Goal: Task Accomplishment & Management: Manage account settings

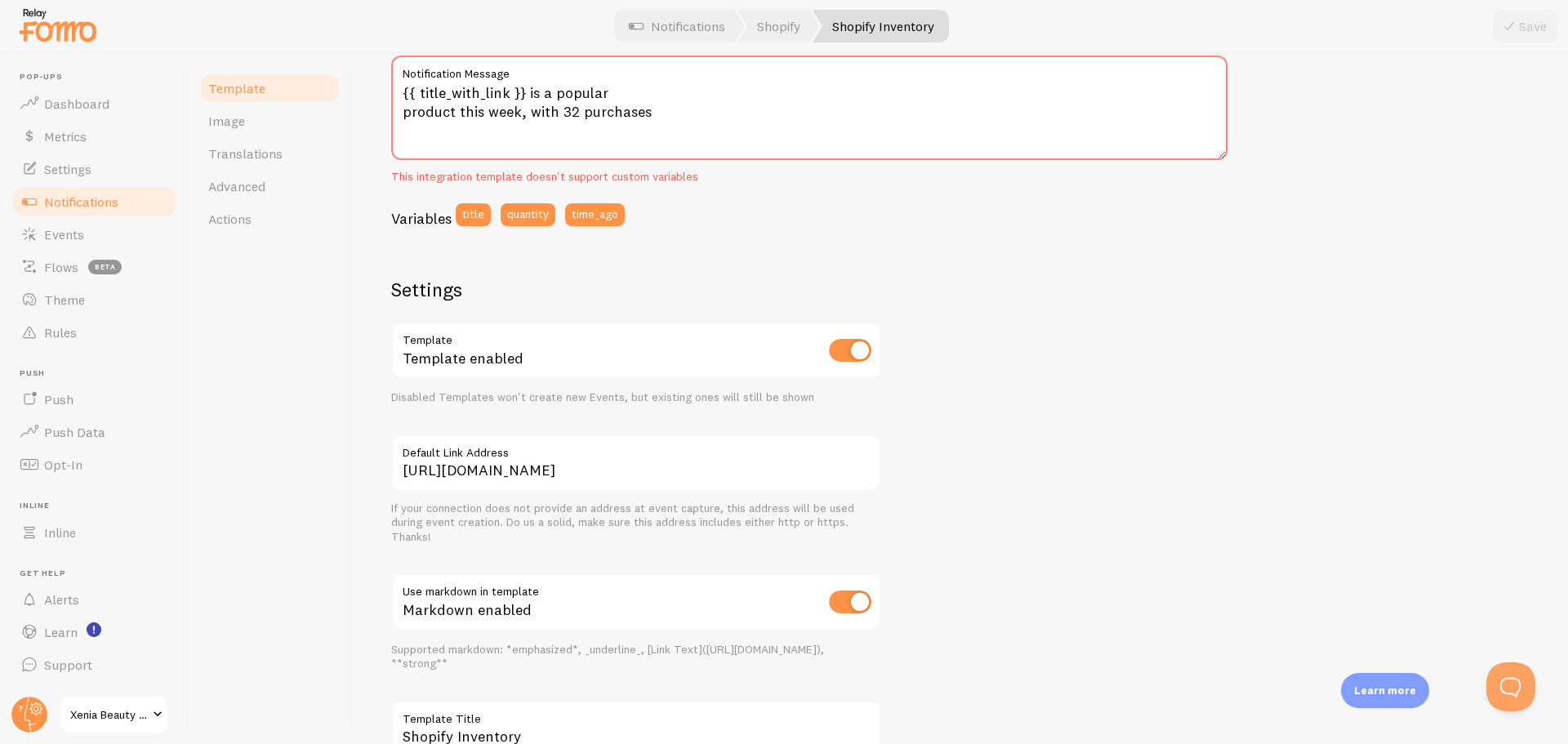
scroll to position [134, 0]
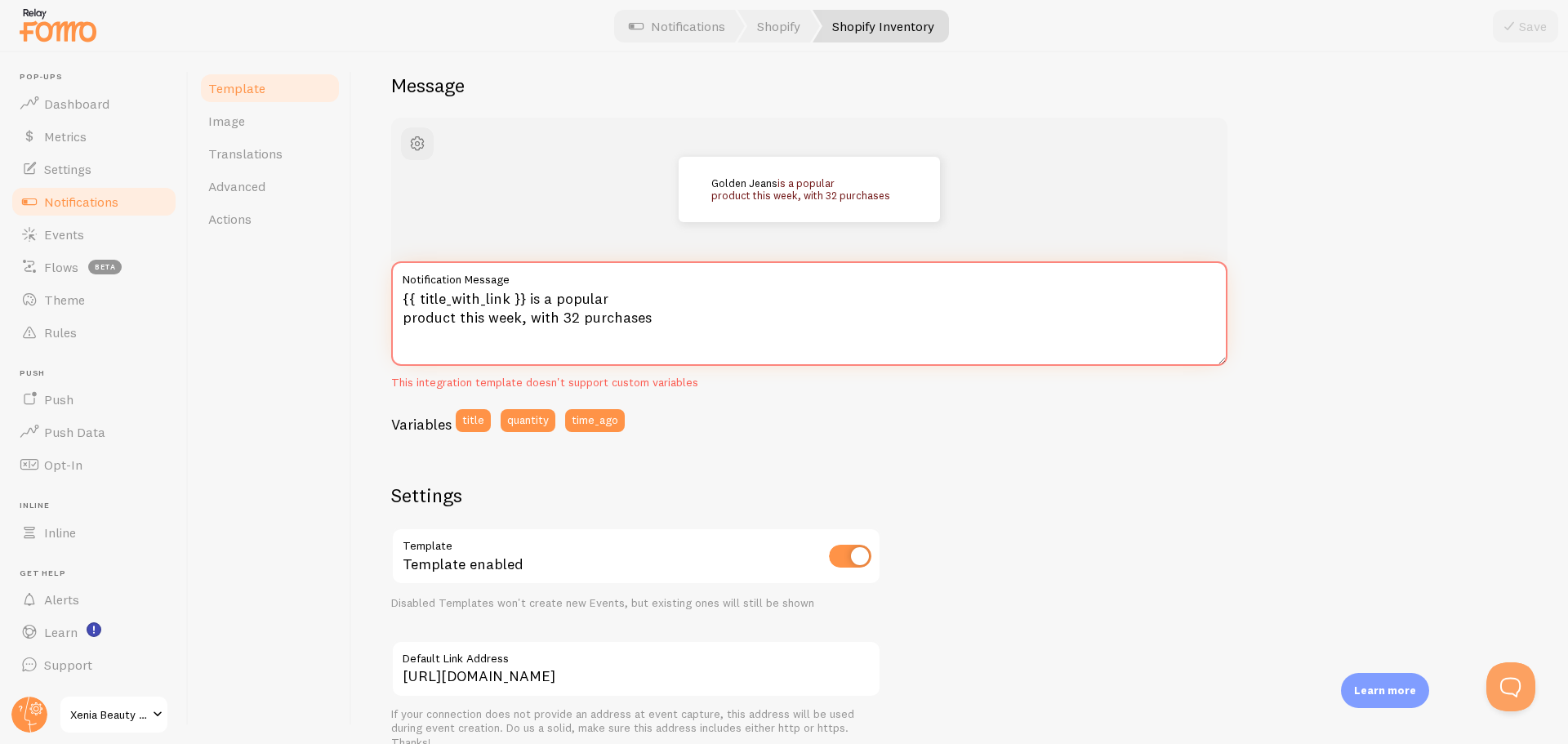
drag, startPoint x: 523, startPoint y: 302, endPoint x: 377, endPoint y: 299, distance: 146.0
click at [377, 299] on div "Shopify Inventory Compose your message using variables, enclosing variables wit…" at bounding box center [959, 398] width 1216 height 692
click at [630, 302] on textarea "{{ title_with_link }} is a popular product this week, with 32 purchases" at bounding box center [809, 313] width 836 height 104
drag, startPoint x: 523, startPoint y: 296, endPoint x: 360, endPoint y: 300, distance: 163.0
click at [360, 300] on div "Shopify Inventory Compose your message using variables, enclosing variables wit…" at bounding box center [959, 398] width 1216 height 692
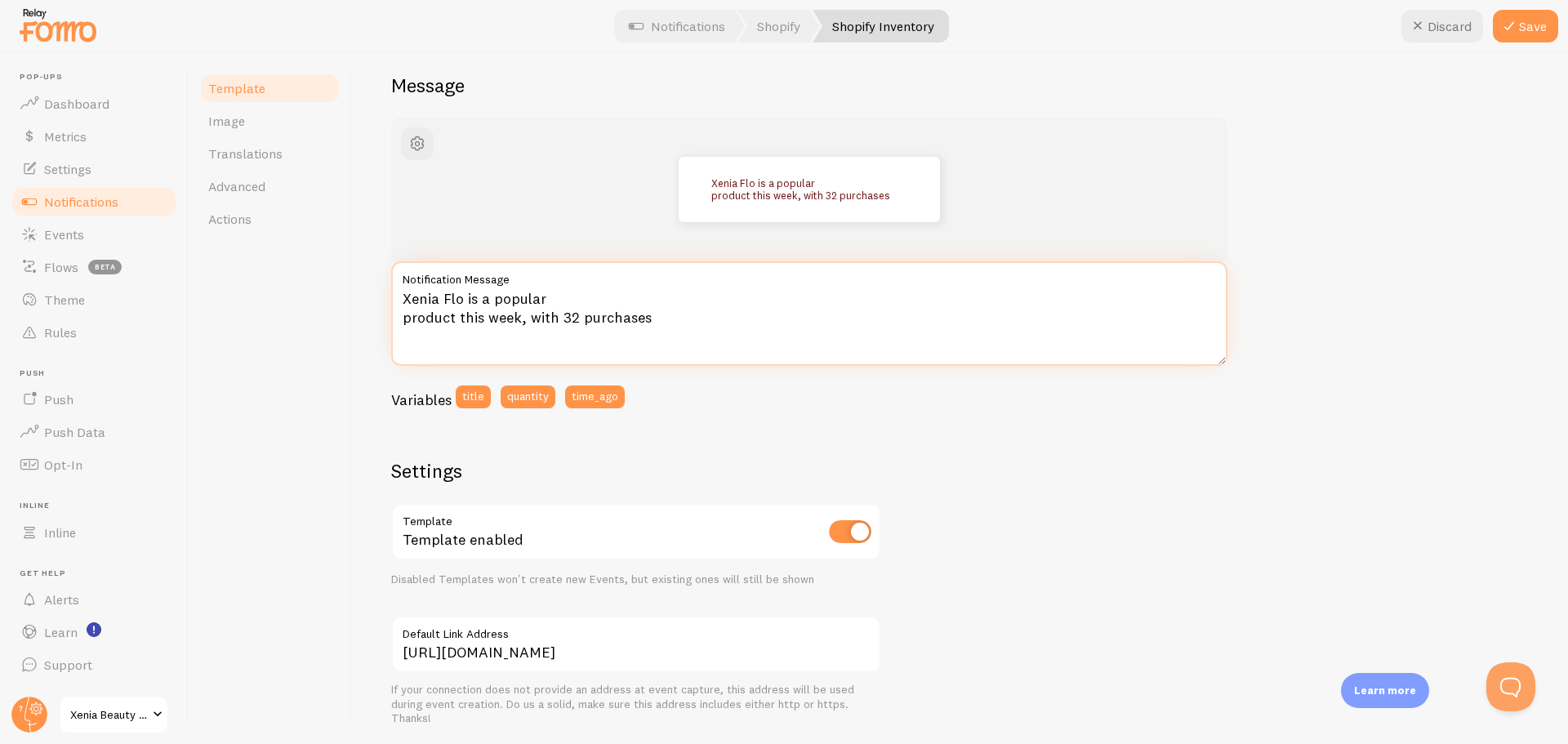
drag, startPoint x: 575, startPoint y: 316, endPoint x: 561, endPoint y: 316, distance: 14.0
click at [561, 316] on textarea "Xenia Flo is a popular product this week, with 32 purchases" at bounding box center [809, 313] width 836 height 104
type textarea "Xenia Flo is a popular product this week, with 42 purchases"
click at [1528, 25] on button "Save" at bounding box center [1525, 26] width 65 height 33
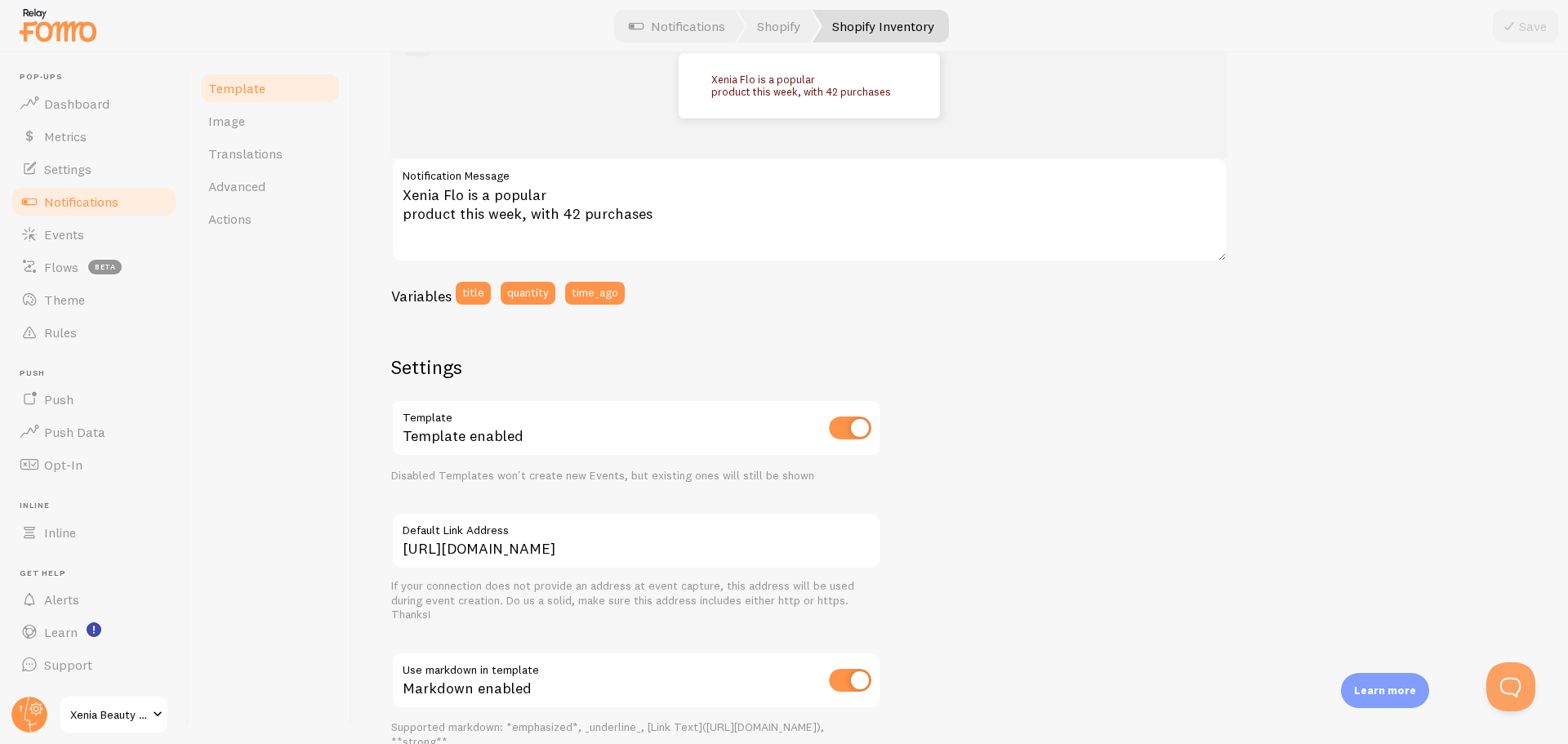
scroll to position [109, 0]
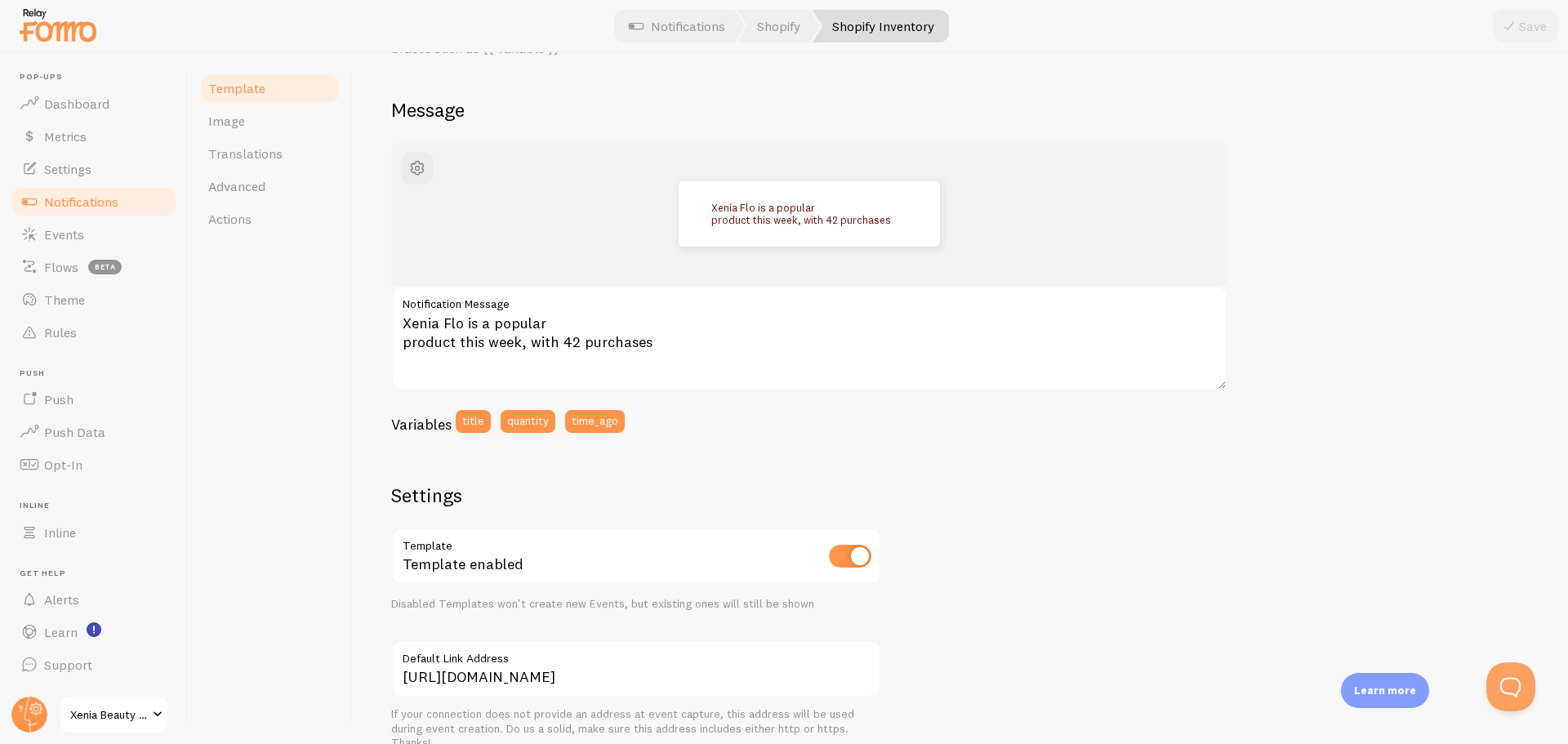
click at [87, 203] on span "Notifications" at bounding box center [81, 201] width 75 height 16
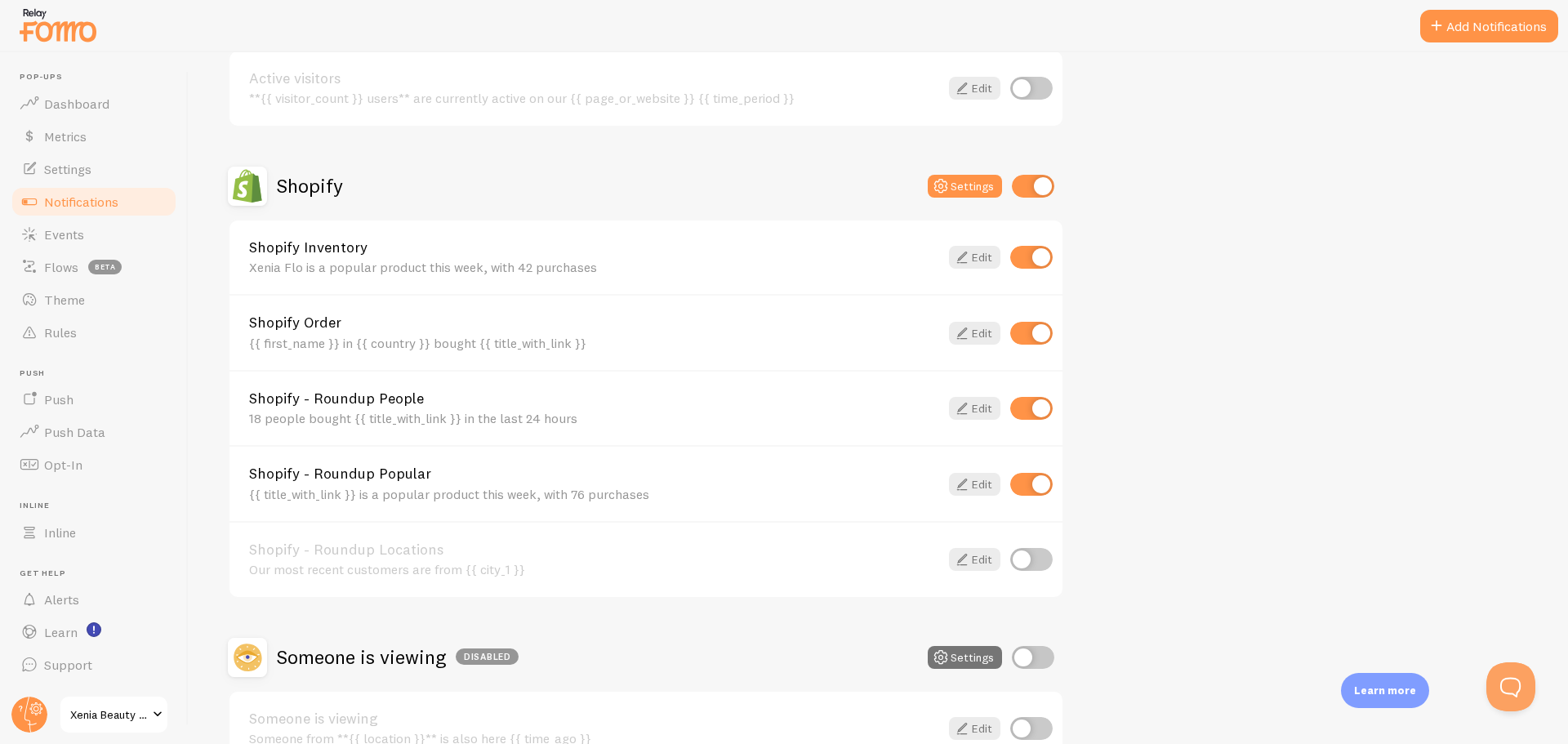
scroll to position [436, 0]
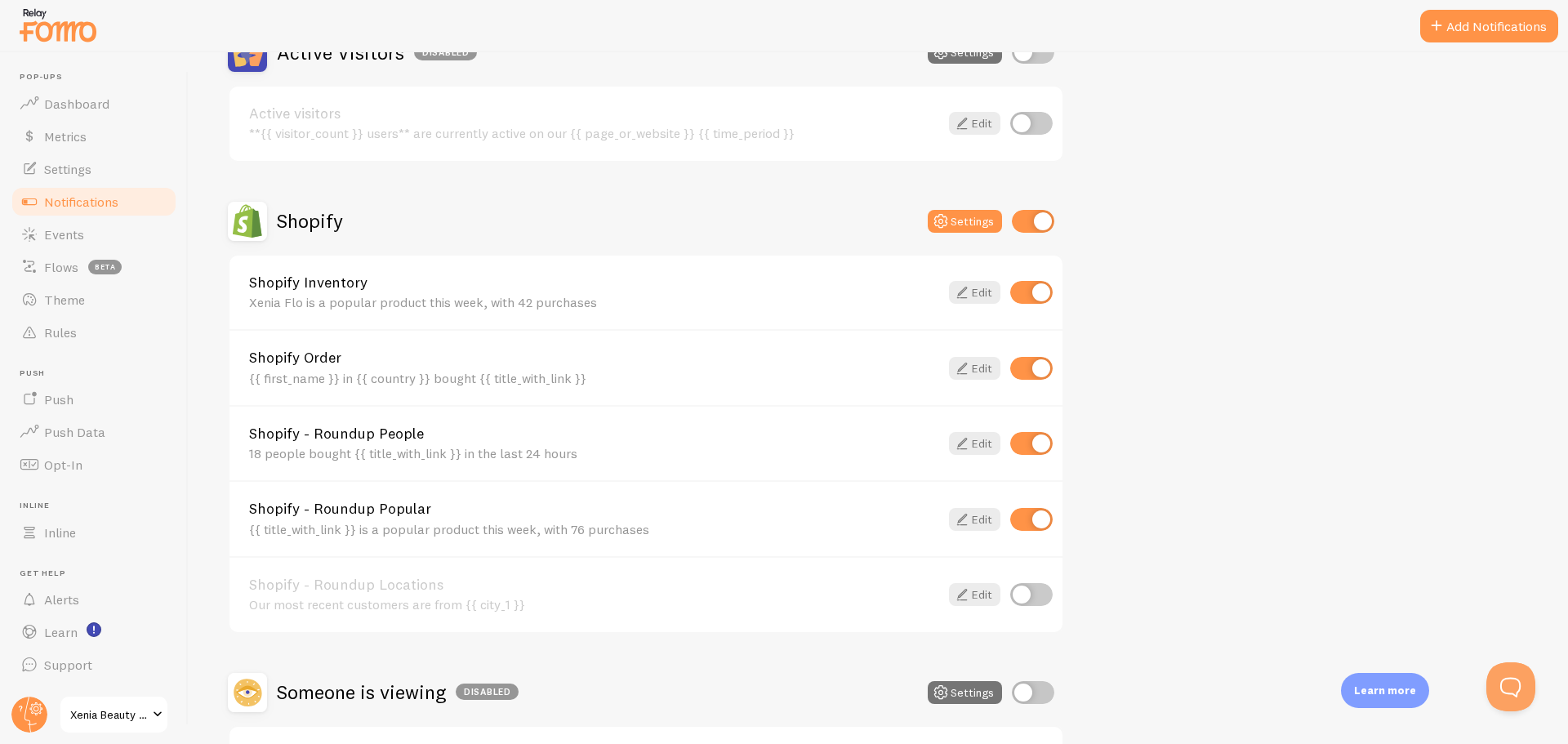
click at [973, 296] on link "Edit" at bounding box center [974, 292] width 52 height 23
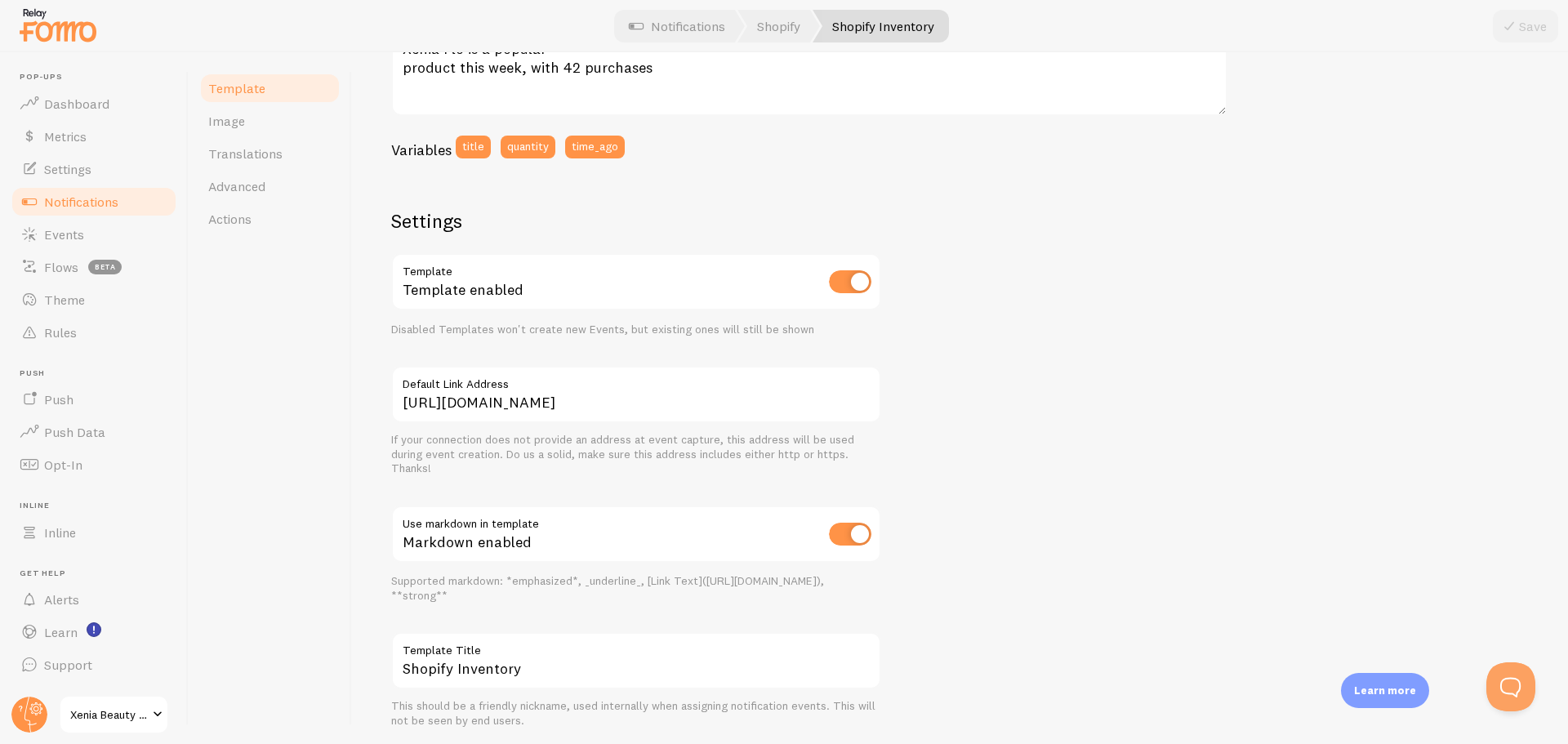
scroll to position [436, 0]
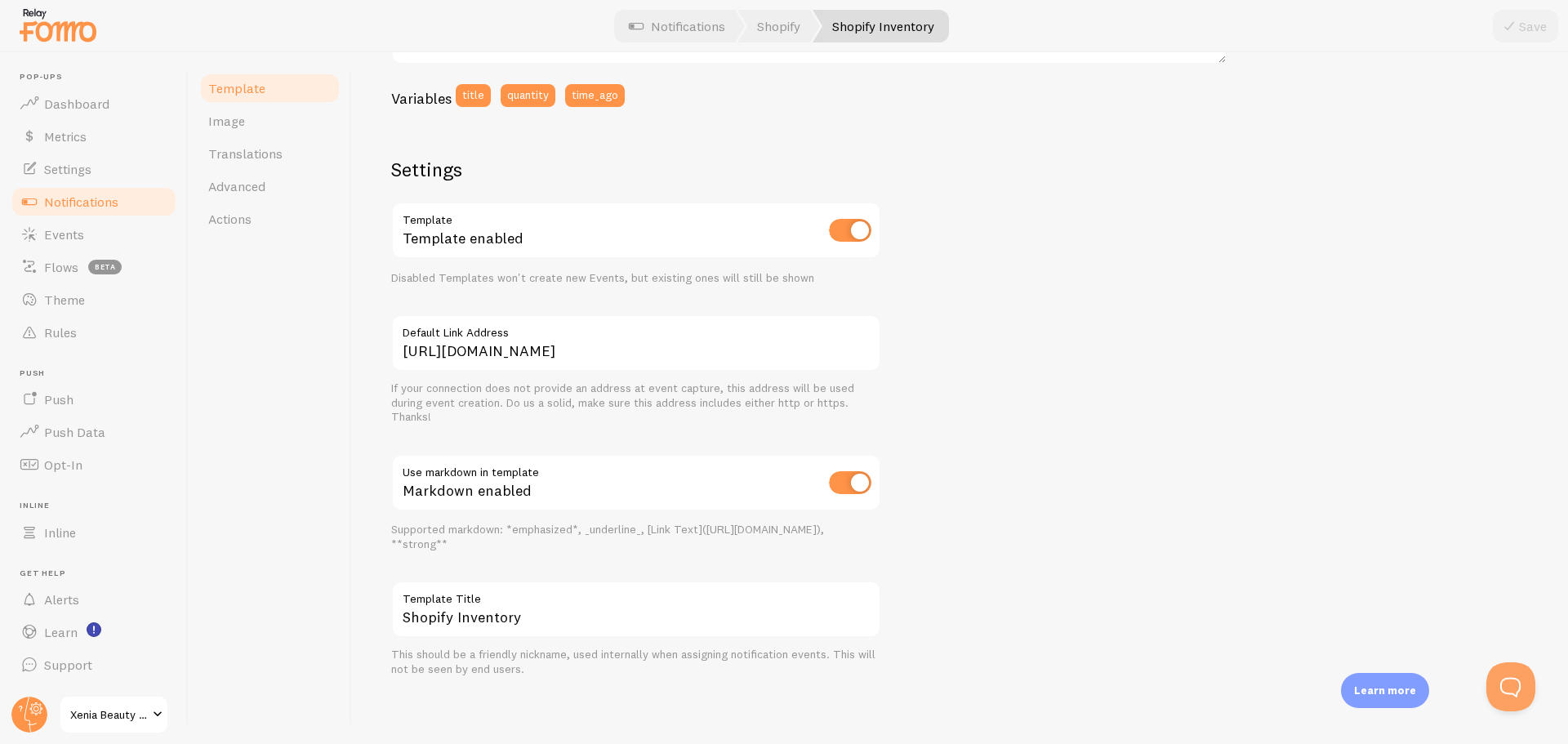
click at [862, 481] on input "checkbox" at bounding box center [850, 482] width 42 height 23
checkbox input "false"
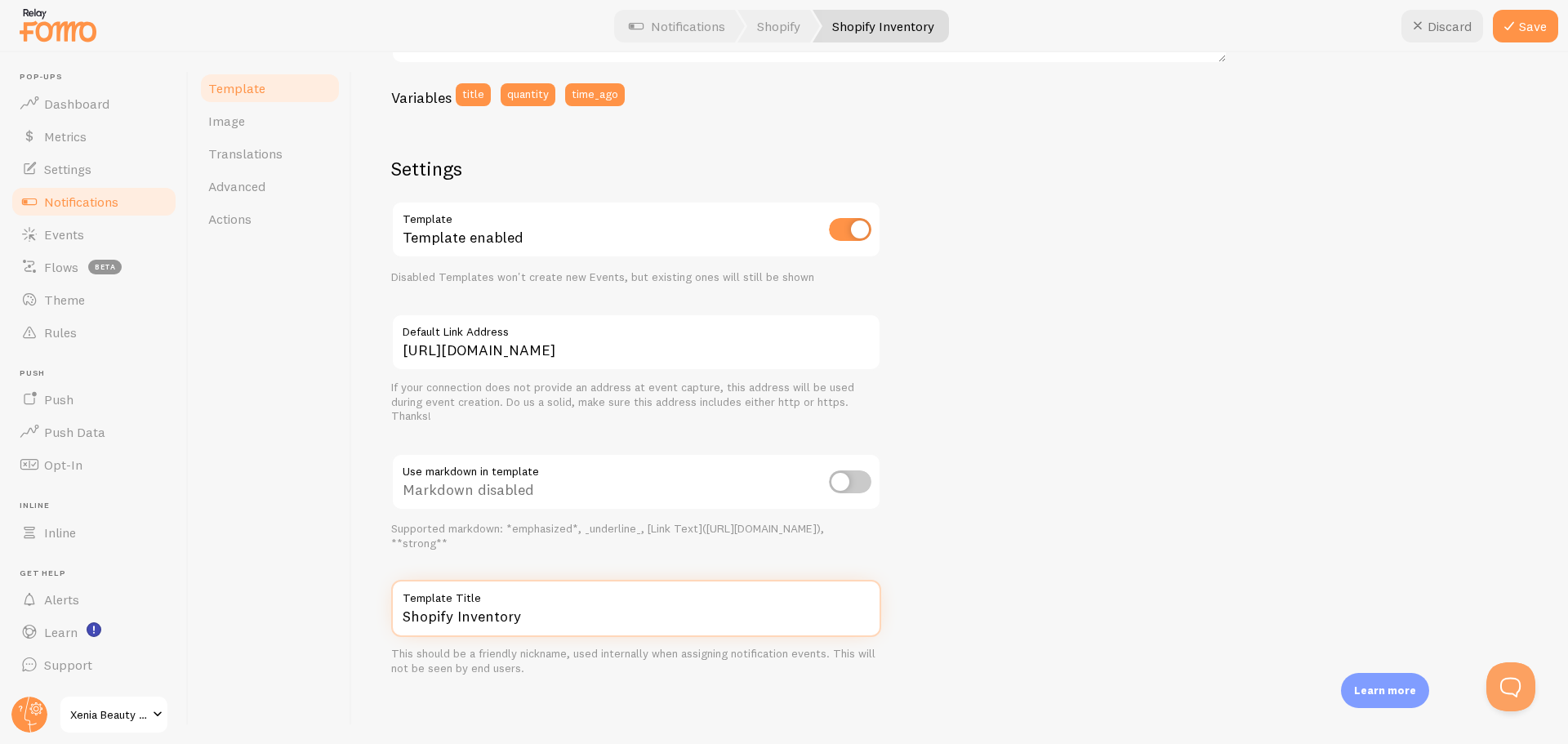
click at [530, 612] on input "Shopify Inventory" at bounding box center [636, 608] width 490 height 57
drag, startPoint x: 530, startPoint y: 614, endPoint x: 396, endPoint y: 614, distance: 134.0
click at [396, 614] on input "Shopify Inventory" at bounding box center [636, 608] width 490 height 57
type input "Shower popular purchase"
click at [1516, 24] on icon at bounding box center [1509, 25] width 19 height 19
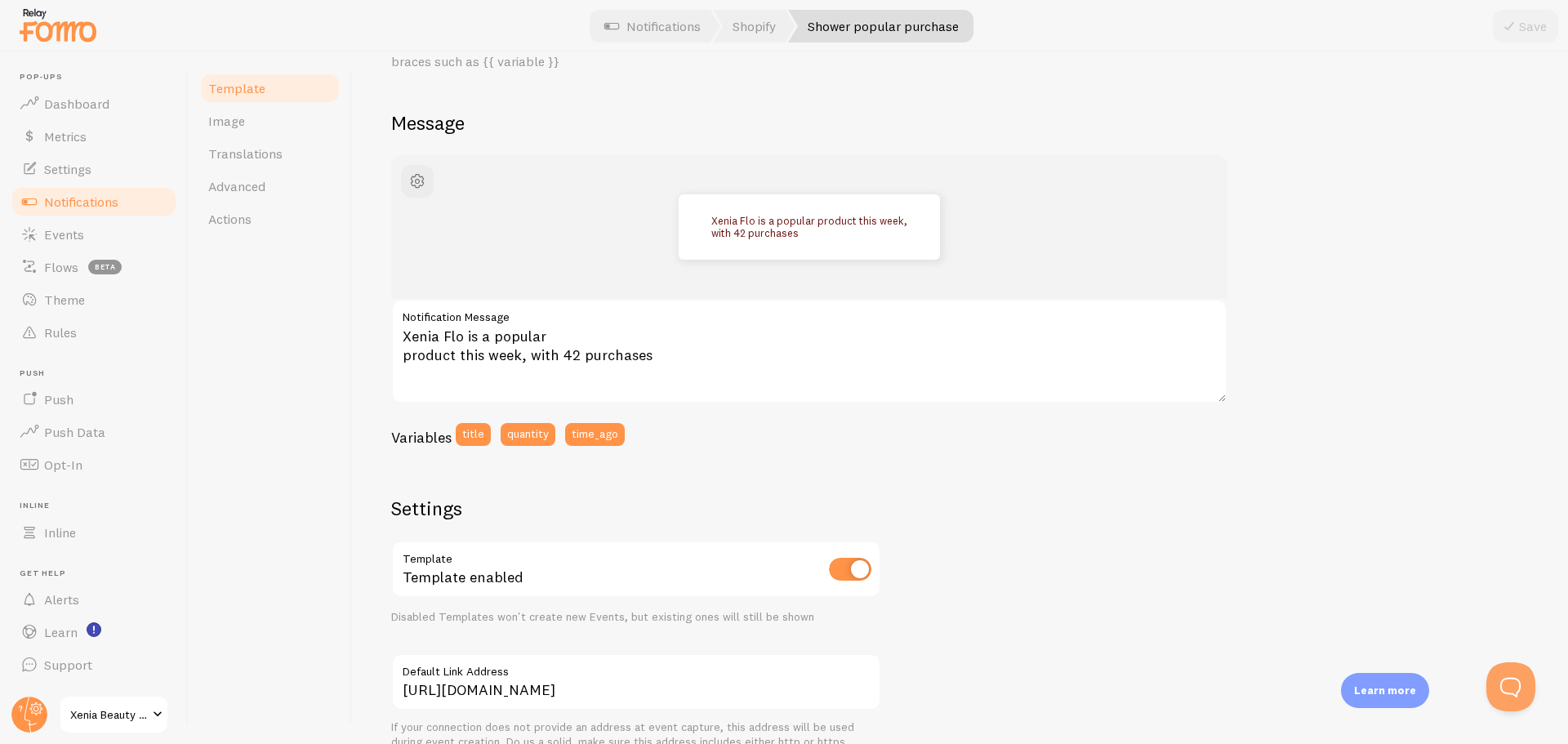
scroll to position [0, 0]
